Goal: Navigation & Orientation: Find specific page/section

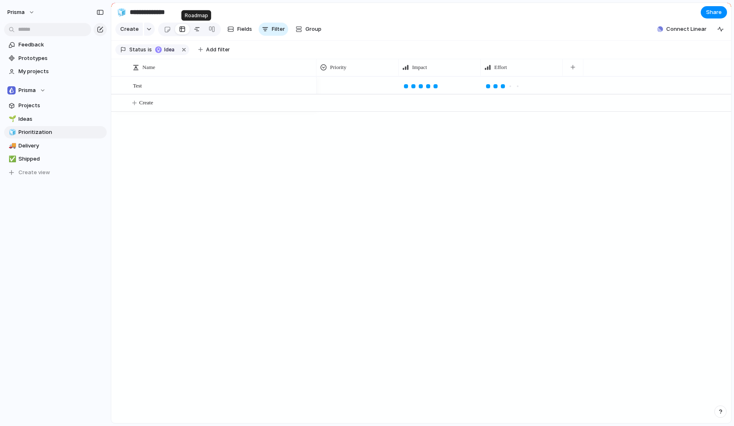
click at [198, 29] on div at bounding box center [197, 29] width 7 height 13
click at [182, 29] on div at bounding box center [182, 29] width 7 height 13
click at [168, 29] on div at bounding box center [167, 30] width 7 height 14
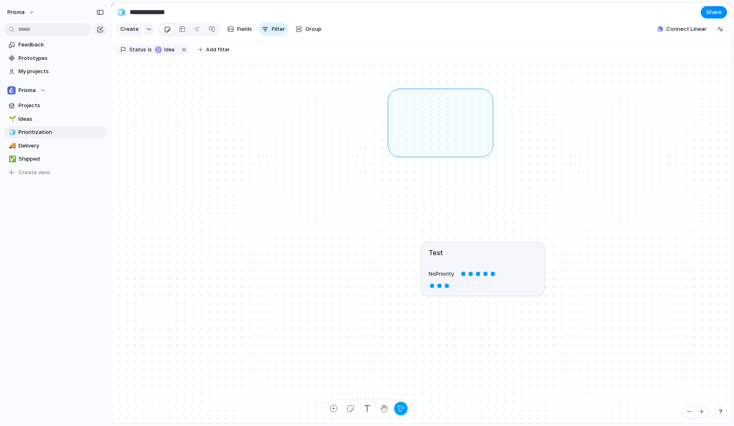
drag, startPoint x: 488, startPoint y: 152, endPoint x: 384, endPoint y: 91, distance: 120.8
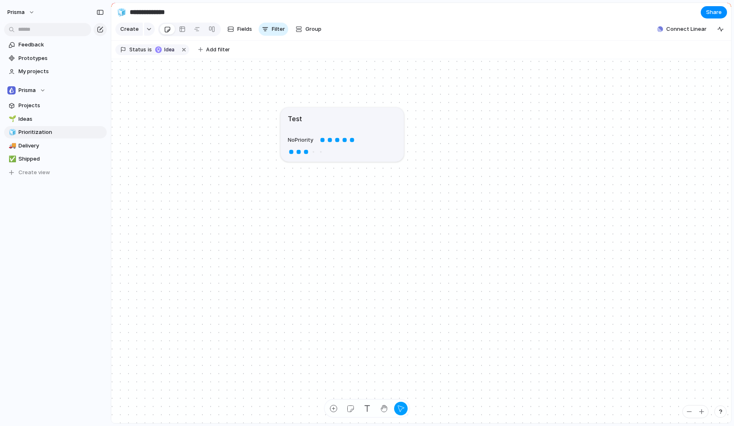
drag, startPoint x: 398, startPoint y: 167, endPoint x: 336, endPoint y: 119, distance: 78.5
click at [336, 119] on div "Test" at bounding box center [342, 118] width 109 height 10
click at [33, 105] on span "Projects" at bounding box center [60, 105] width 85 height 8
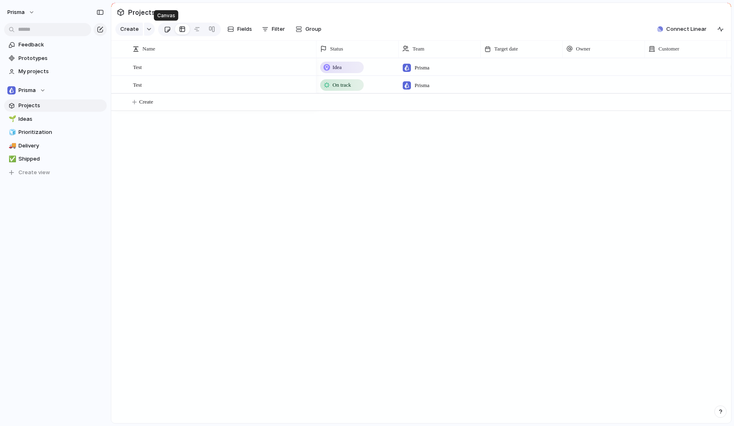
click at [170, 30] on link at bounding box center [167, 29] width 15 height 13
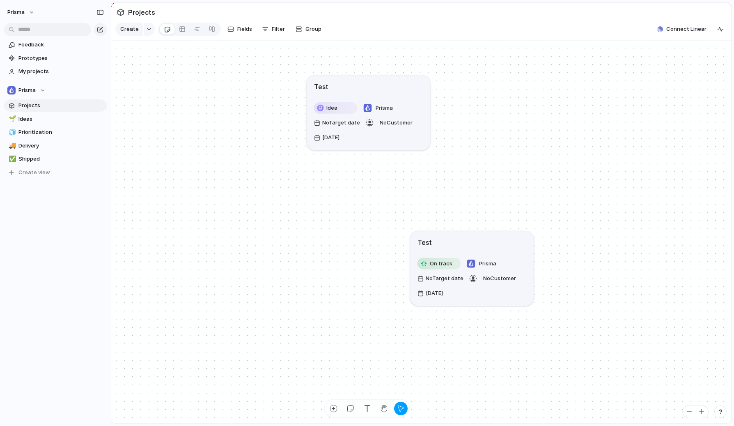
drag, startPoint x: 386, startPoint y: 142, endPoint x: 382, endPoint y: 83, distance: 58.8
click at [381, 82] on div "Test" at bounding box center [368, 86] width 109 height 10
click at [370, 148] on article "Test Idea Prisma No Target date No Customer [DATE]" at bounding box center [368, 112] width 123 height 75
